Goal: Task Accomplishment & Management: Complete application form

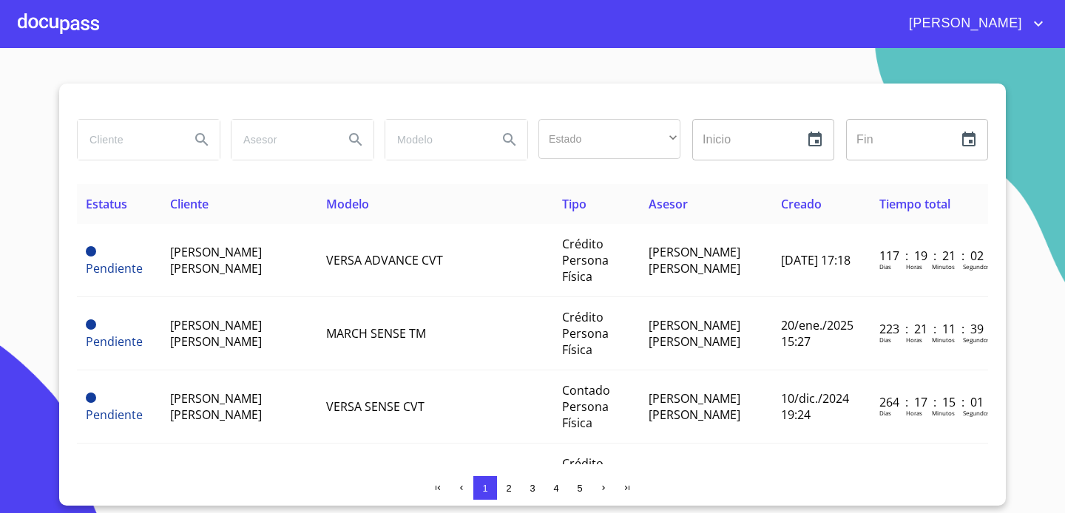
click at [46, 7] on div at bounding box center [58, 23] width 81 height 47
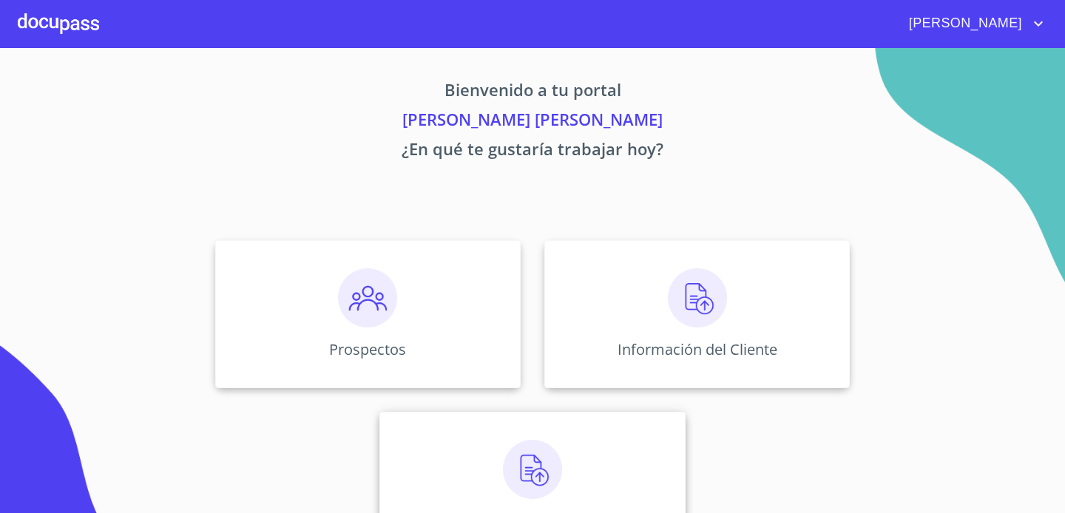
click at [570, 465] on div "Asignación de Ventas" at bounding box center [531, 486] width 305 height 148
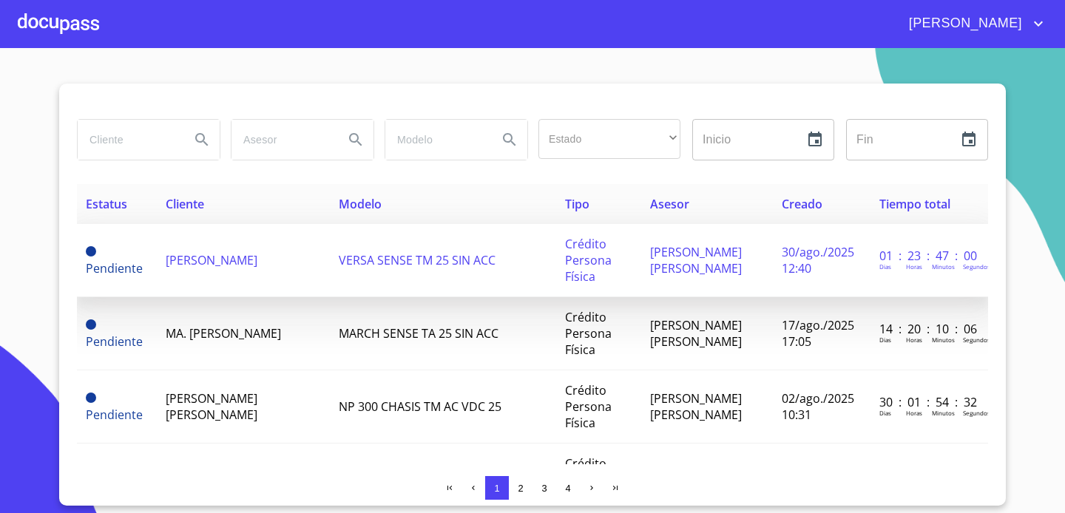
click at [425, 268] on td "VERSA SENSE TM 25 SIN ACC" at bounding box center [443, 260] width 226 height 73
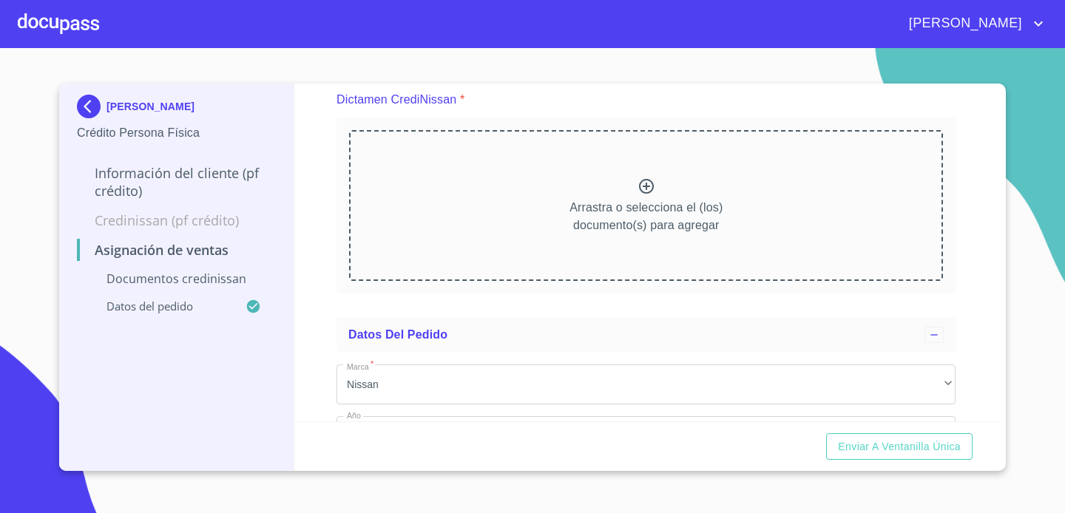
scroll to position [128, 0]
click at [648, 187] on icon at bounding box center [646, 185] width 18 height 18
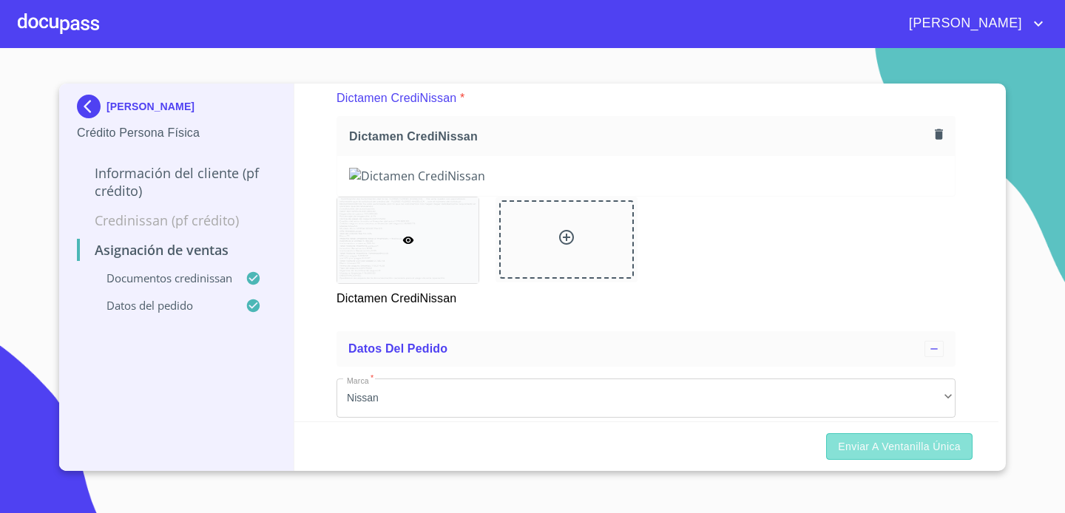
click at [927, 443] on span "Enviar a Ventanilla única" at bounding box center [899, 447] width 123 height 18
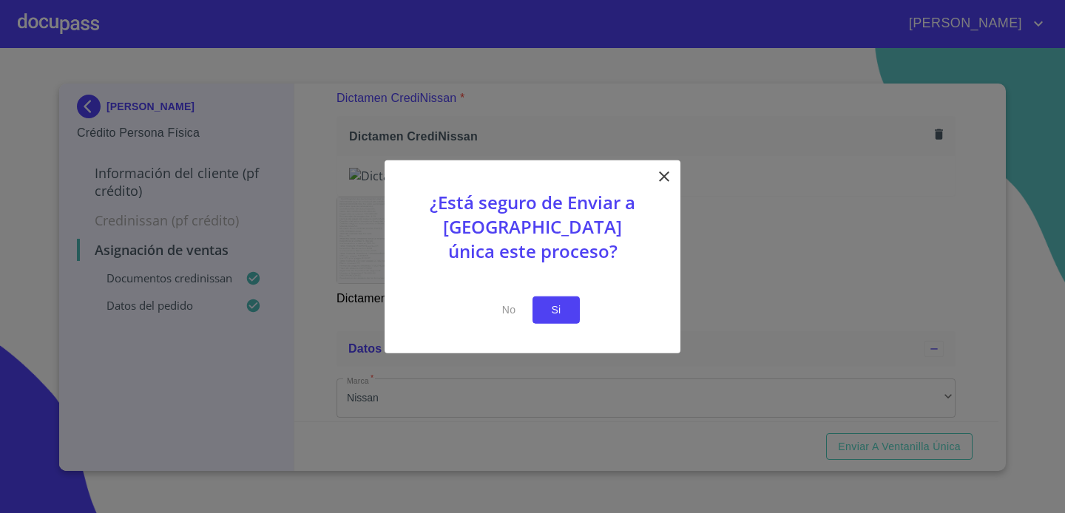
click at [556, 303] on span "Si" at bounding box center [556, 310] width 24 height 18
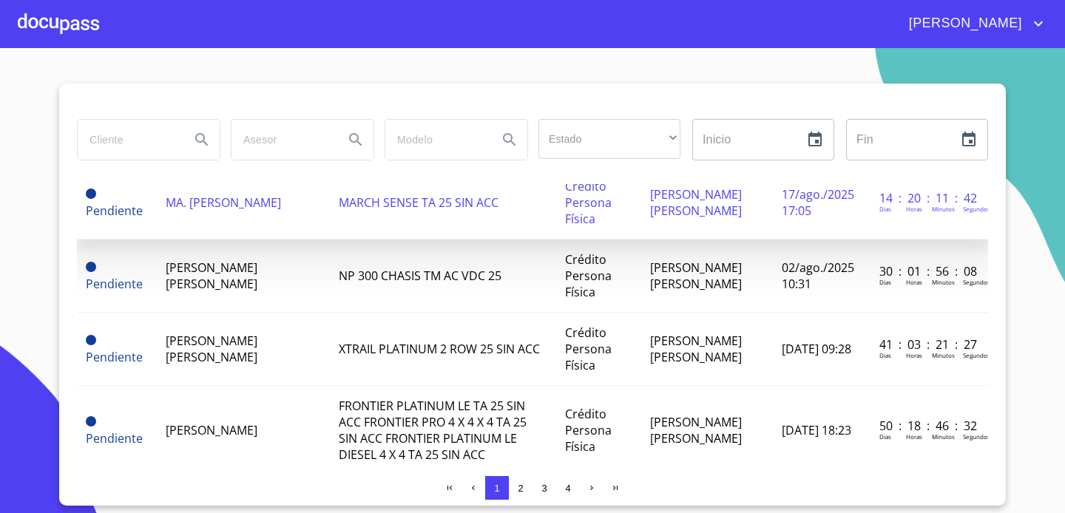
scroll to position [138, 0]
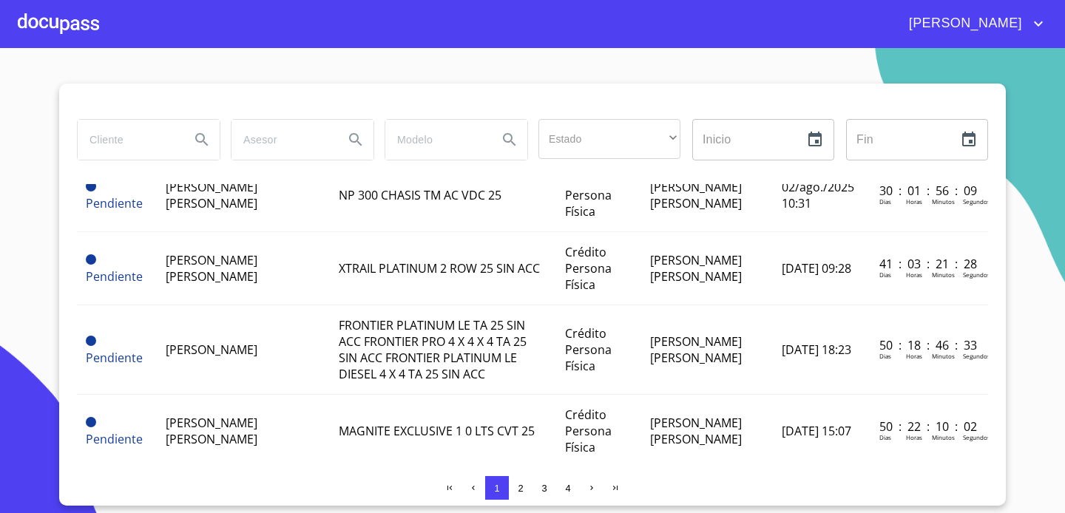
click at [89, 27] on div at bounding box center [58, 23] width 81 height 47
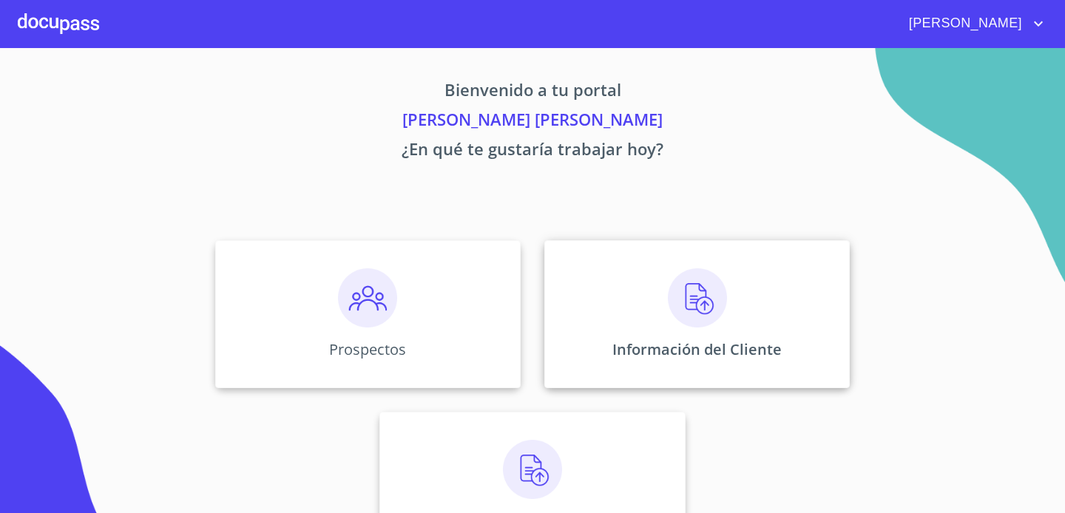
click at [731, 325] on div "Información del Cliente" at bounding box center [696, 314] width 305 height 148
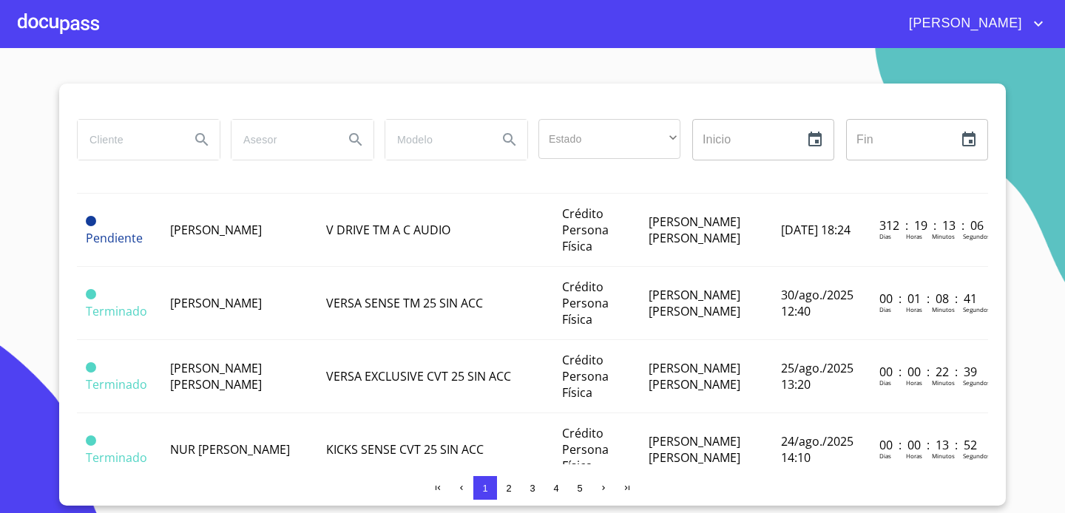
scroll to position [390, 0]
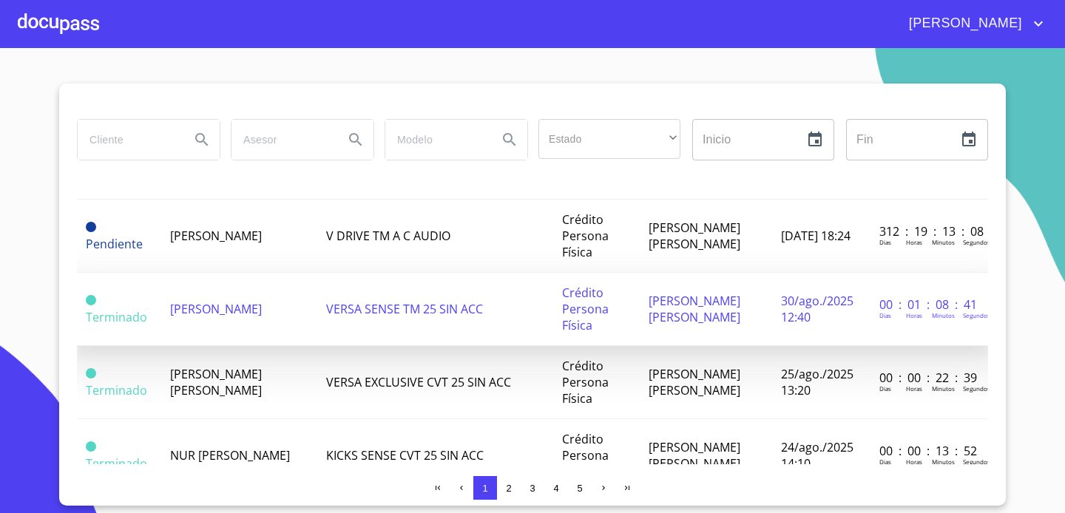
click at [424, 303] on span "VERSA SENSE TM 25 SIN ACC" at bounding box center [404, 309] width 157 height 16
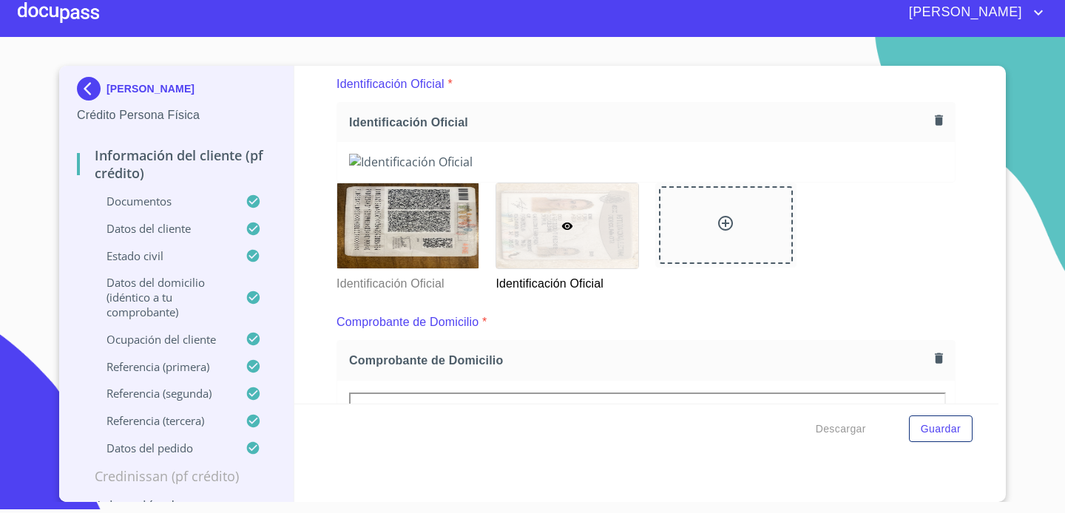
scroll to position [353, 0]
